Goal: Task Accomplishment & Management: Use online tool/utility

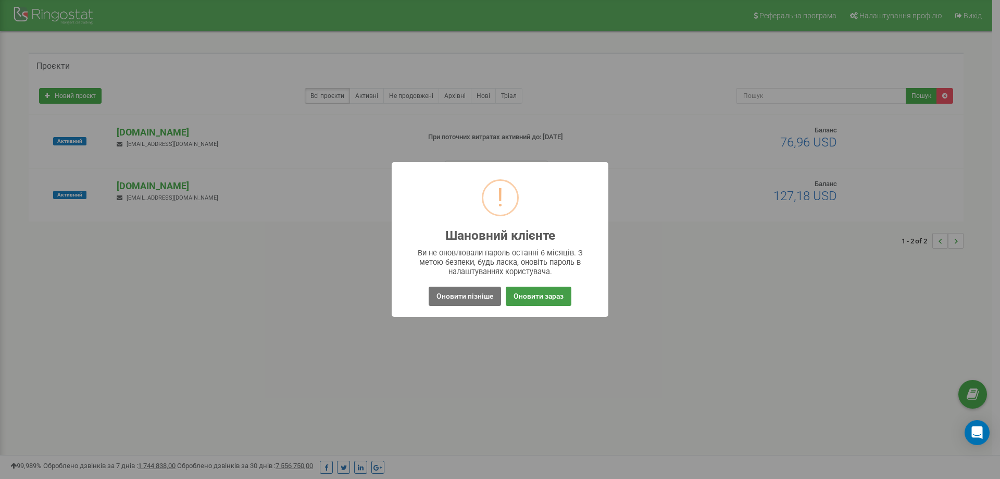
click at [523, 288] on button "Оновити зараз" at bounding box center [539, 295] width 66 height 19
click at [474, 300] on button "Оновити пізніше" at bounding box center [465, 295] width 72 height 19
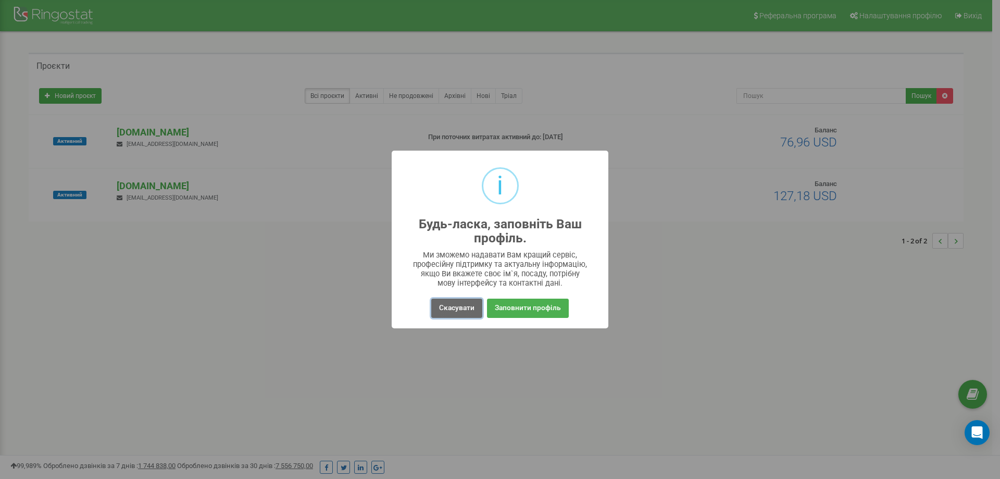
click at [461, 313] on button "Скасувати" at bounding box center [456, 307] width 51 height 19
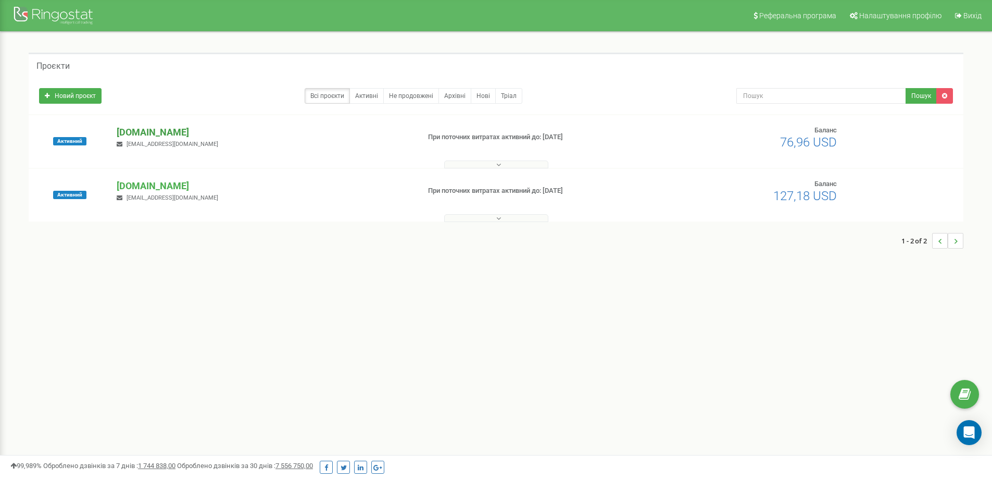
click at [156, 135] on p "[DOMAIN_NAME]" at bounding box center [264, 133] width 294 height 14
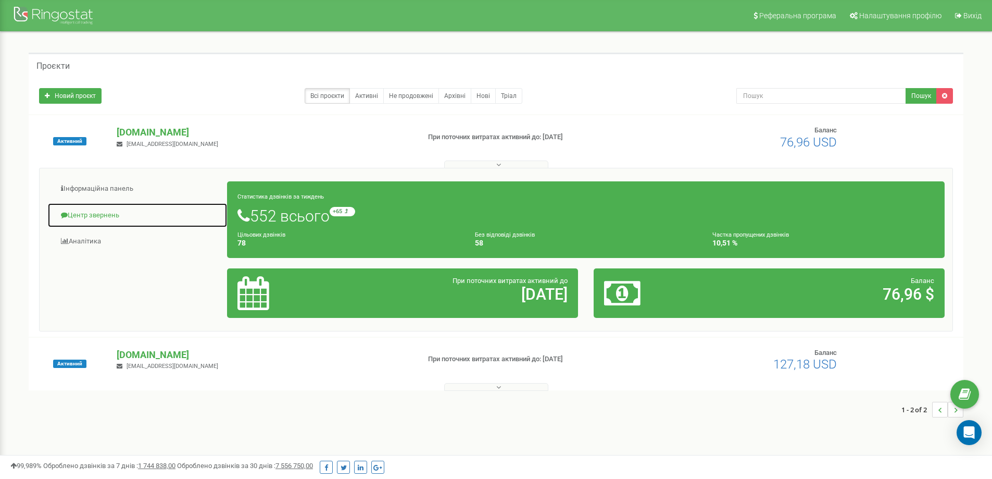
click at [83, 210] on link "Центр звернень" at bounding box center [137, 216] width 180 height 26
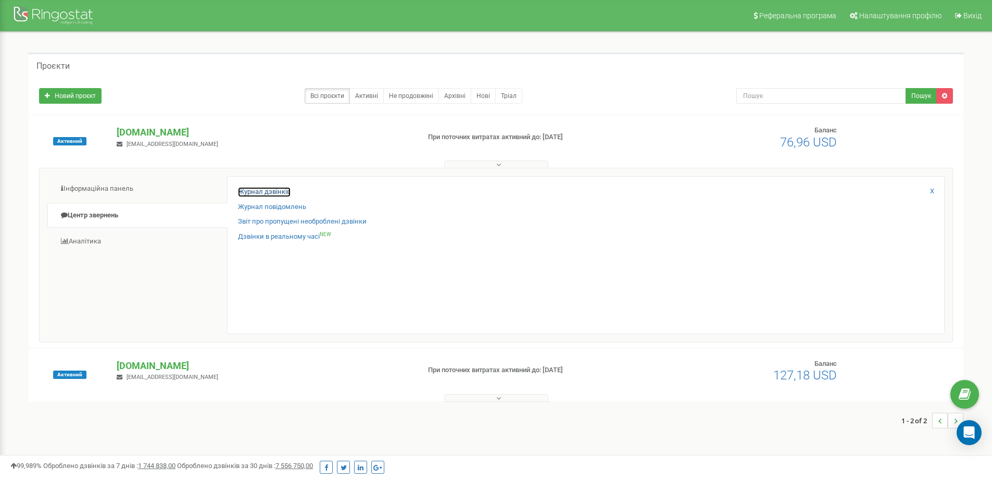
click at [268, 191] on link "Журнал дзвінків" at bounding box center [264, 192] width 53 height 10
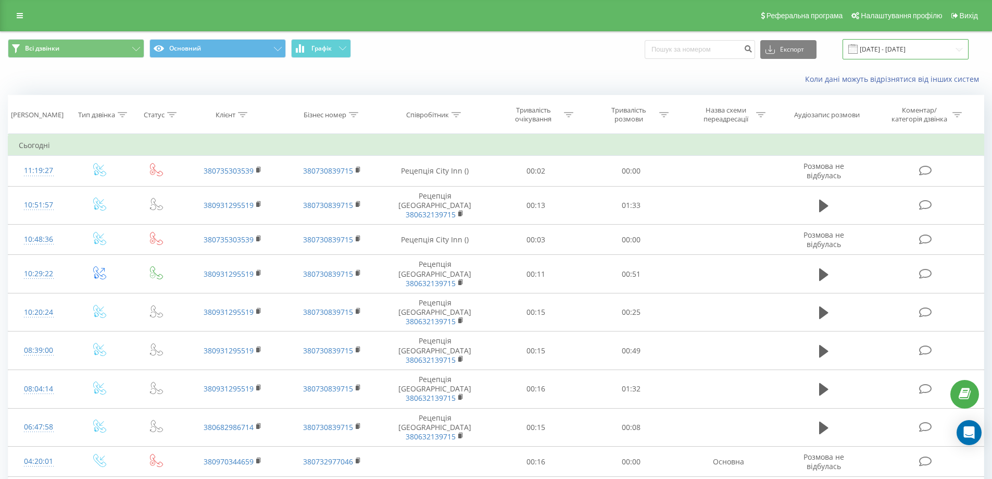
click at [935, 51] on input "20.07.2025 - 20.08.2025" at bounding box center [906, 49] width 126 height 20
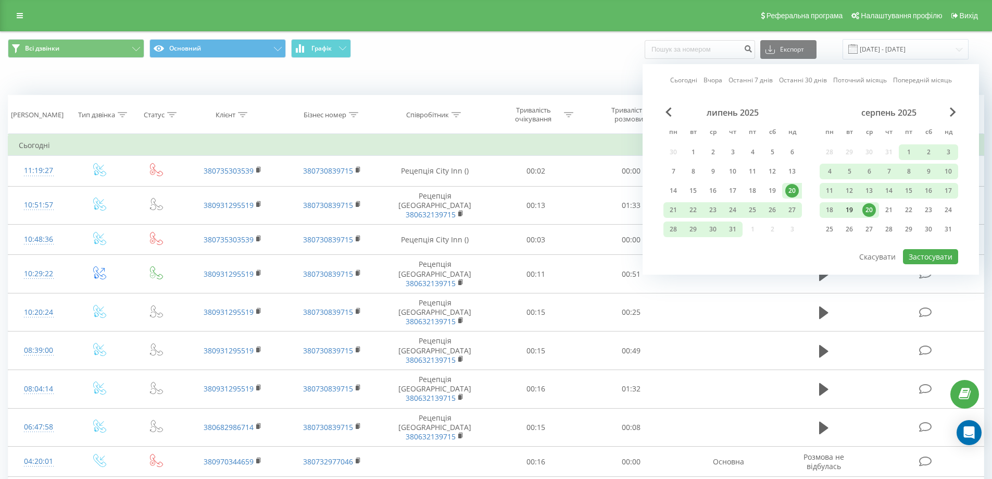
click at [859, 211] on div "19" at bounding box center [849, 210] width 20 height 16
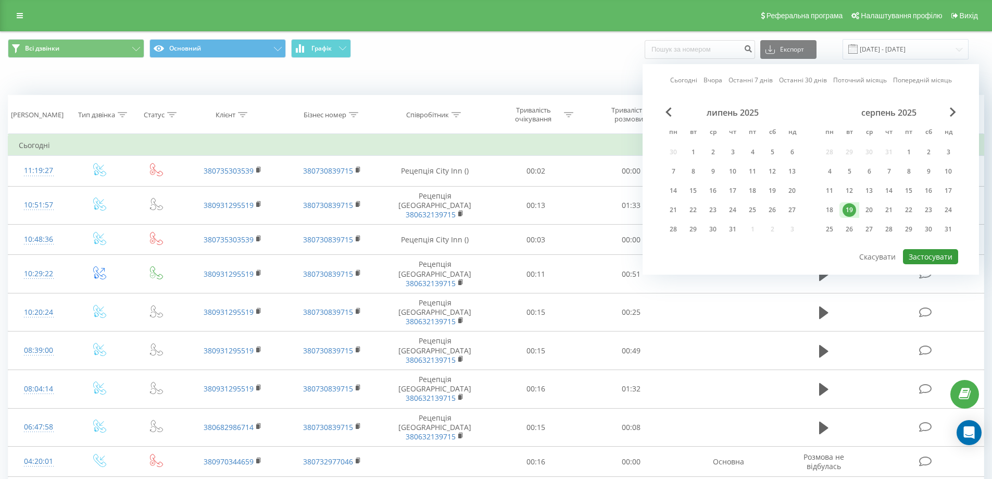
click at [924, 258] on button "Застосувати" at bounding box center [930, 256] width 55 height 15
type input "19.08.2025 - 19.08.2025"
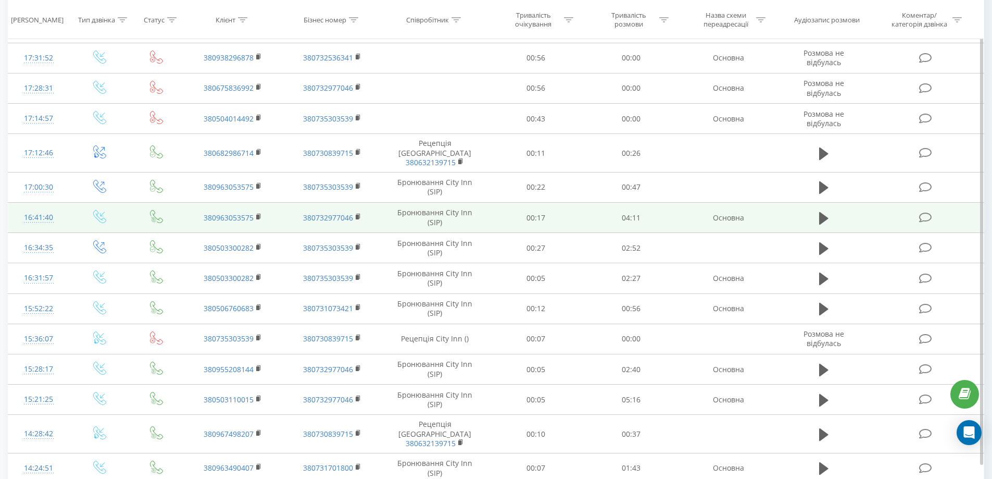
scroll to position [474, 0]
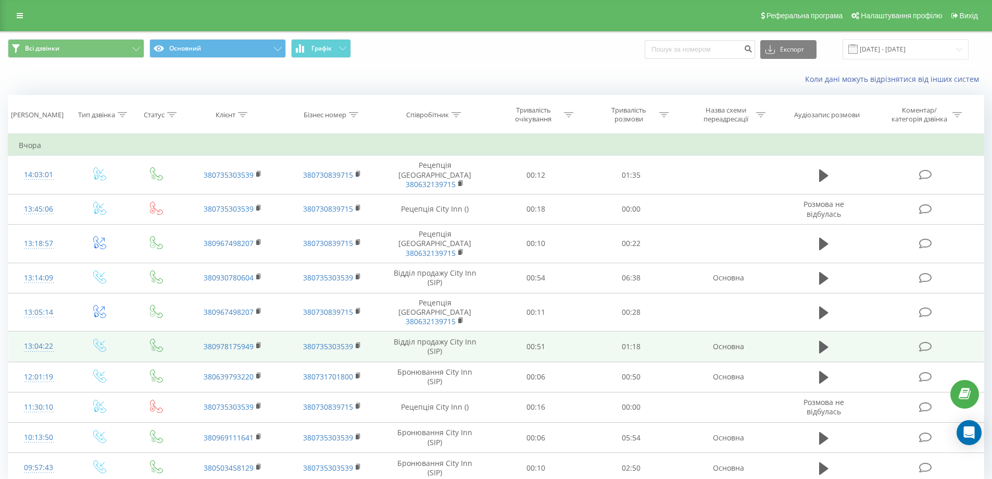
scroll to position [19, 0]
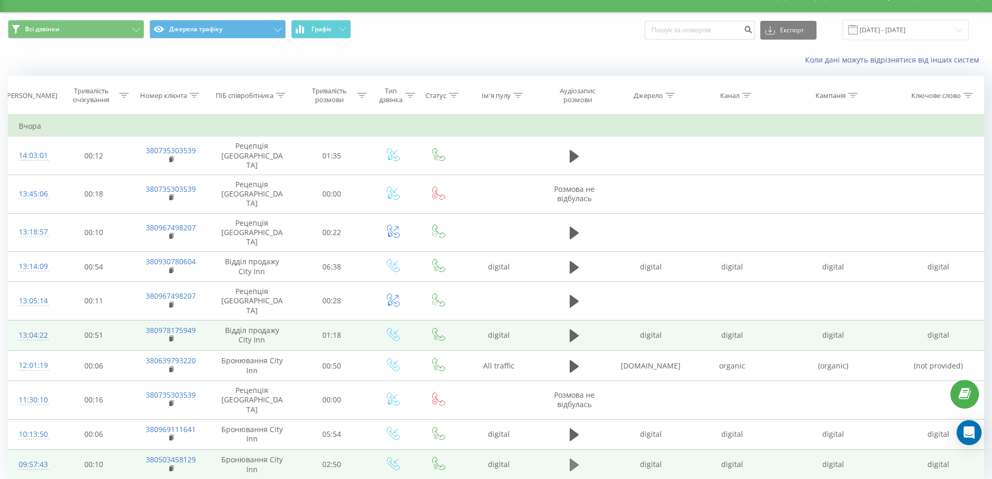
click at [579, 457] on button at bounding box center [575, 465] width 16 height 16
drag, startPoint x: 875, startPoint y: 476, endPoint x: 891, endPoint y: 476, distance: 16.1
drag, startPoint x: 248, startPoint y: 474, endPoint x: 287, endPoint y: 474, distance: 39.1
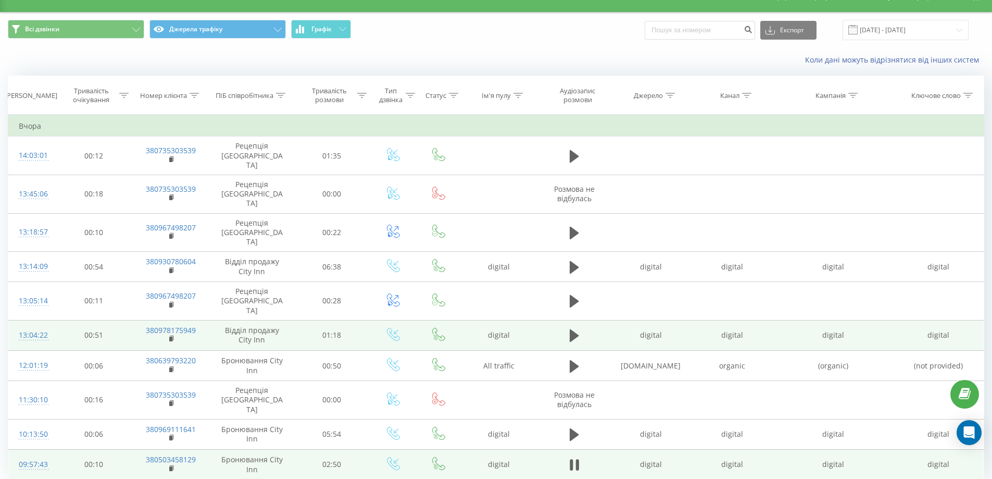
drag, startPoint x: 311, startPoint y: 475, endPoint x: 340, endPoint y: 475, distance: 28.6
drag, startPoint x: 345, startPoint y: 475, endPoint x: 414, endPoint y: 481, distance: 69.5
click at [414, 459] on html "city-inn.com.ua Проекти grand-hotel.com.ua city-inn.com.ua Дашборд Центр зверне…" at bounding box center [496, 220] width 992 height 479
drag, startPoint x: 440, startPoint y: 474, endPoint x: 522, endPoint y: 476, distance: 82.8
